Goal: Navigation & Orientation: Find specific page/section

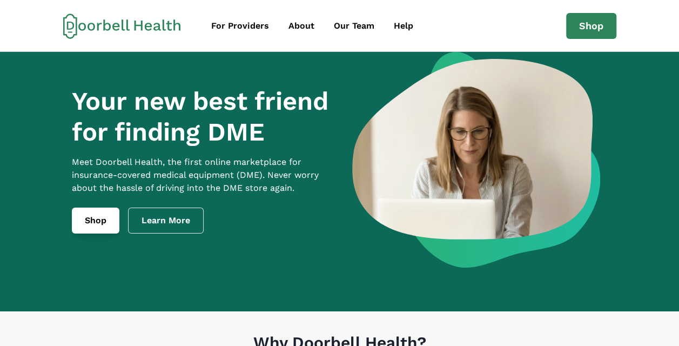
click at [95, 230] on link "Shop" at bounding box center [96, 220] width 48 height 26
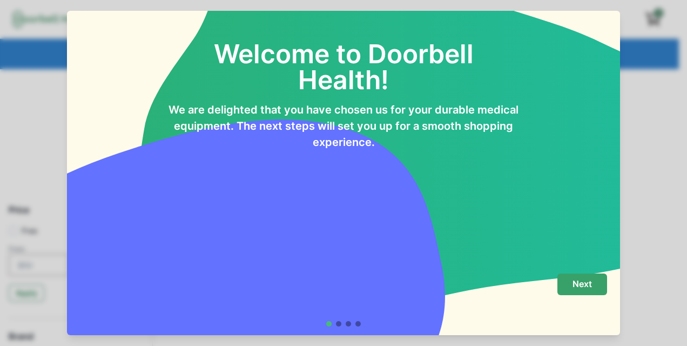
click at [591, 280] on p "Next" at bounding box center [582, 284] width 19 height 10
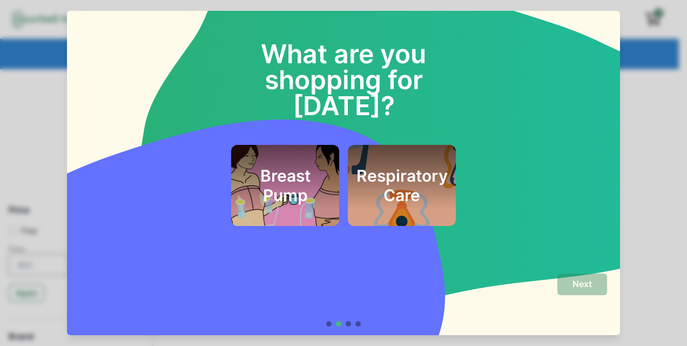
click at [390, 166] on h2 "Respiratory Care" at bounding box center [402, 185] width 91 height 39
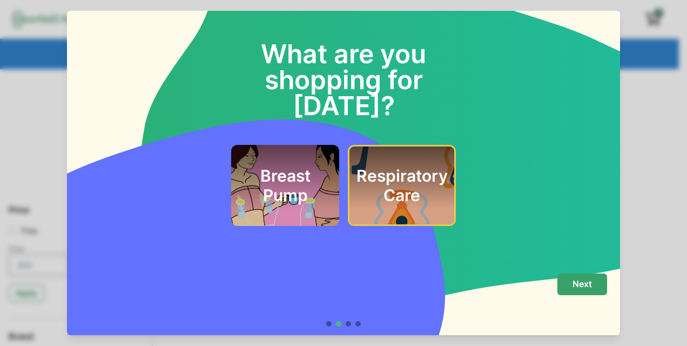
click at [588, 280] on p "Next" at bounding box center [582, 284] width 19 height 10
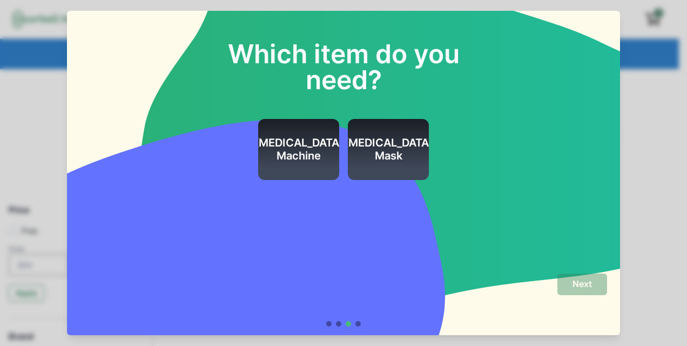
click at [398, 134] on div "CPAP Mask" at bounding box center [388, 149] width 89 height 61
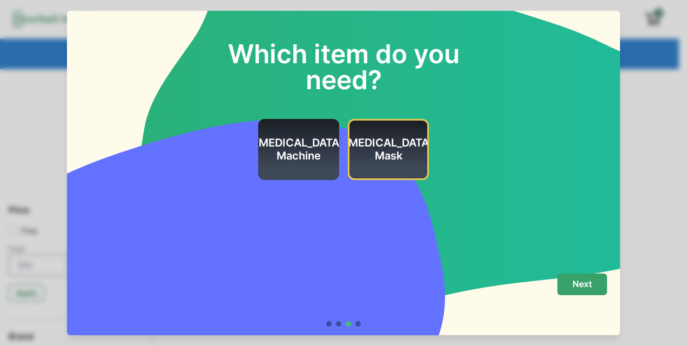
click at [597, 286] on button "Next" at bounding box center [583, 284] width 50 height 22
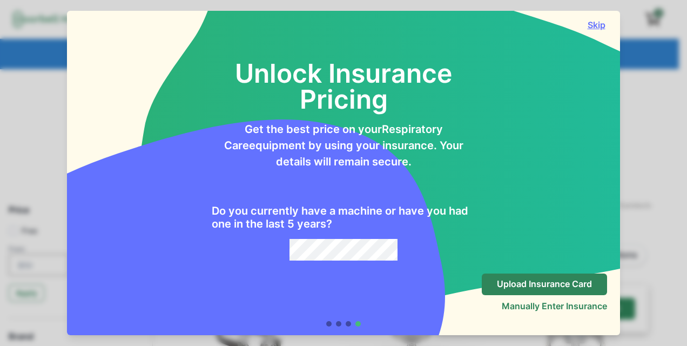
click at [599, 27] on button "Skip" at bounding box center [597, 24] width 22 height 11
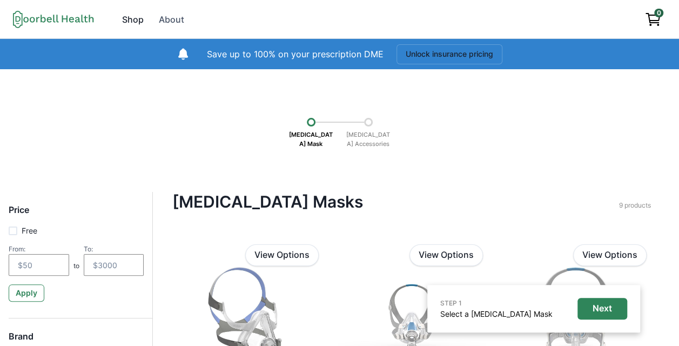
click at [145, 20] on link "Shop" at bounding box center [133, 20] width 35 height 22
click at [140, 23] on div "Shop" at bounding box center [133, 19] width 22 height 13
click at [35, 15] on icon at bounding box center [53, 19] width 81 height 18
click at [34, 16] on icon at bounding box center [53, 19] width 81 height 18
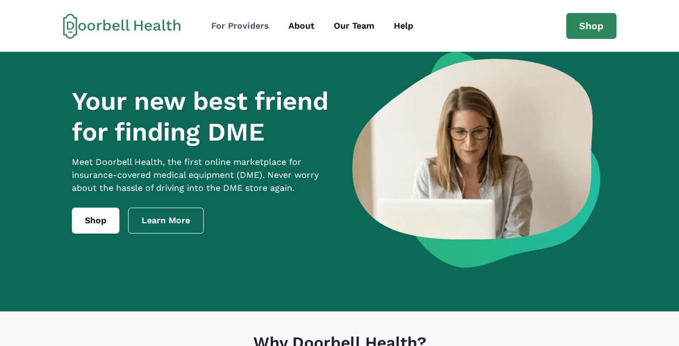
click at [239, 27] on div "For Providers" at bounding box center [240, 25] width 58 height 13
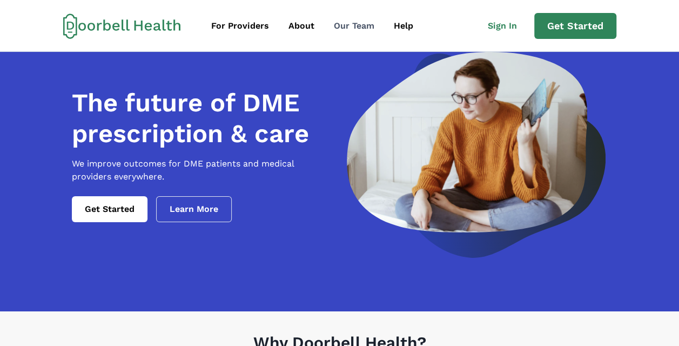
click at [343, 31] on div "Our Team" at bounding box center [354, 25] width 41 height 13
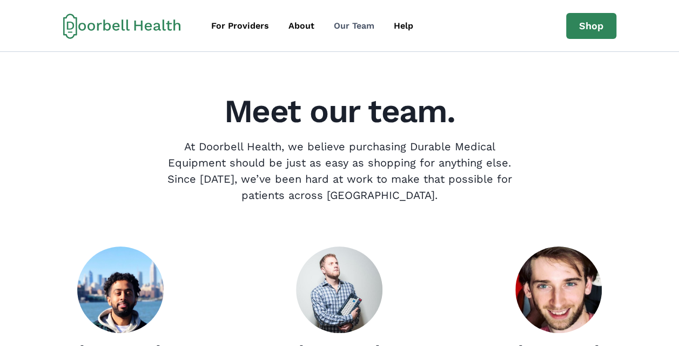
click at [353, 24] on div "Our Team" at bounding box center [354, 25] width 41 height 13
click at [400, 24] on div "Help" at bounding box center [403, 25] width 19 height 13
